Goal: Information Seeking & Learning: Understand process/instructions

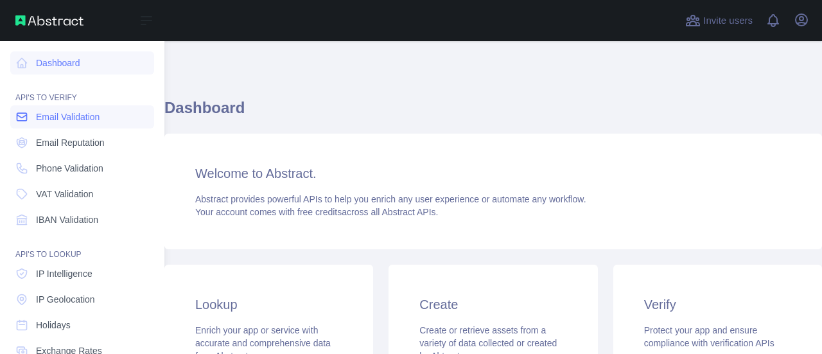
click at [65, 123] on span "Email Validation" at bounding box center [68, 116] width 64 height 13
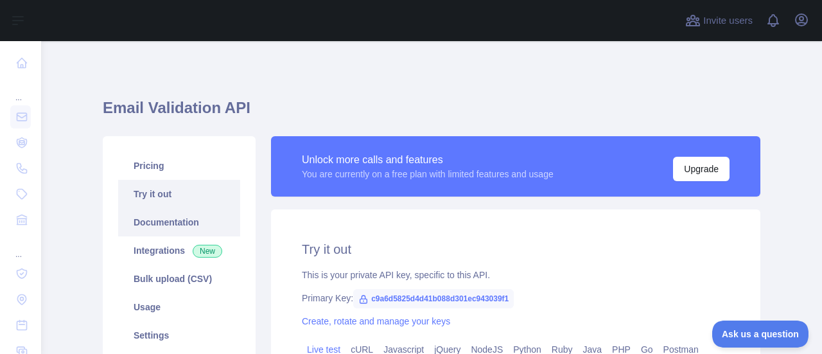
click at [152, 222] on link "Documentation" at bounding box center [179, 222] width 122 height 28
click at [365, 297] on span "c9a6d5825d4d41b088d301ec943039f1" at bounding box center [433, 298] width 161 height 19
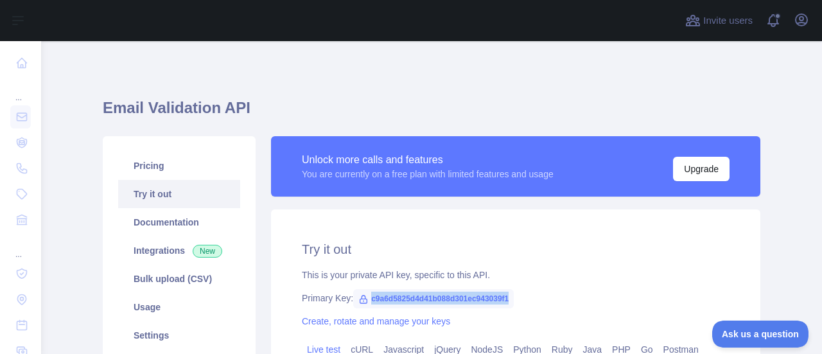
click at [365, 297] on span "c9a6d5825d4d41b088d301ec943039f1" at bounding box center [433, 298] width 161 height 19
copy span "c9a6d5825d4d41b088d301ec943039f1"
